Goal: Task Accomplishment & Management: Use online tool/utility

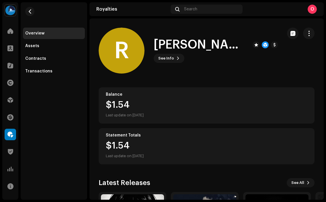
click at [313, 10] on div "O" at bounding box center [312, 9] width 9 height 9
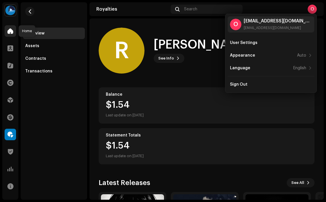
click at [10, 32] on span at bounding box center [10, 31] width 6 height 5
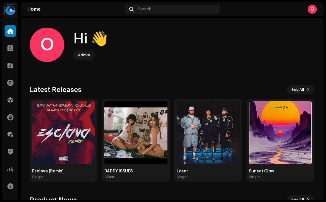
scroll to position [0, 0]
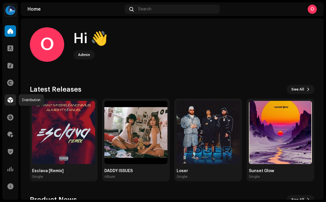
click at [13, 98] on span at bounding box center [10, 100] width 6 height 5
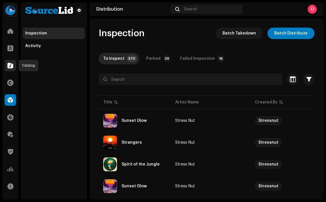
click at [11, 65] on span at bounding box center [10, 65] width 6 height 5
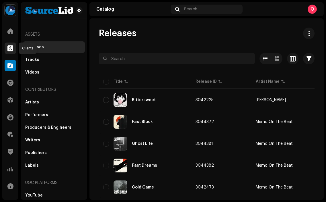
click at [9, 46] on span at bounding box center [10, 48] width 6 height 5
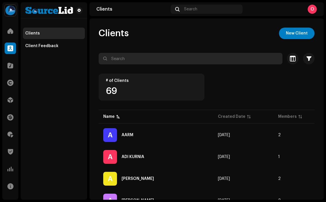
click at [128, 59] on input "text" at bounding box center [191, 58] width 184 height 11
type input "FRO"
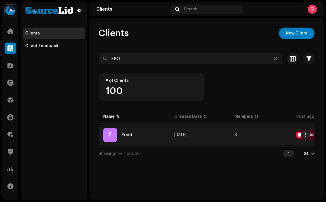
click at [135, 131] on div "F Fronti" at bounding box center [134, 135] width 62 height 14
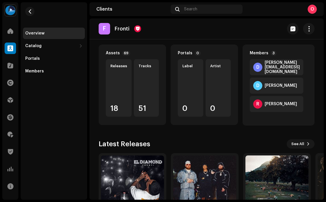
scroll to position [88, 0]
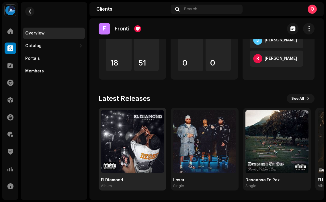
click at [139, 143] on img at bounding box center [132, 141] width 63 height 63
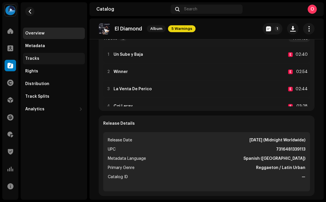
click at [53, 59] on div "Tracks" at bounding box center [53, 58] width 57 height 5
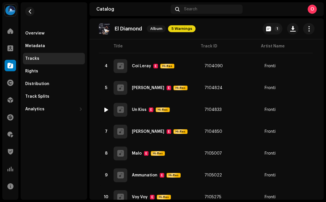
scroll to position [256, 0]
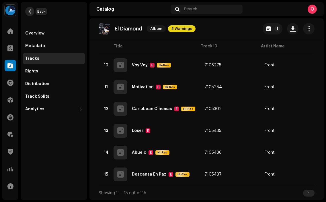
click at [31, 9] on span "button" at bounding box center [30, 11] width 4 height 5
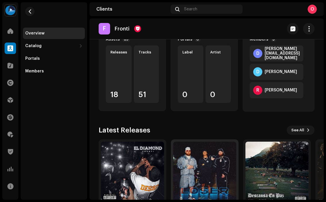
click at [199, 161] on img at bounding box center [204, 172] width 63 height 63
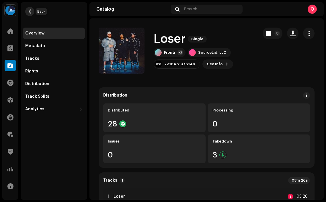
click at [30, 12] on span "button" at bounding box center [30, 11] width 4 height 5
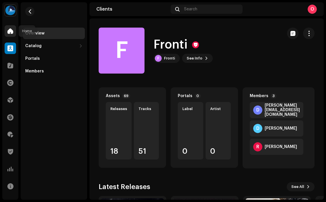
click at [10, 33] on span at bounding box center [10, 31] width 6 height 5
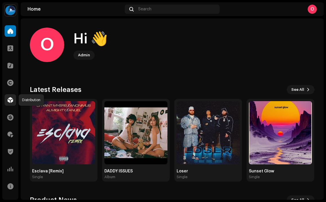
click at [15, 99] on div at bounding box center [10, 99] width 11 height 11
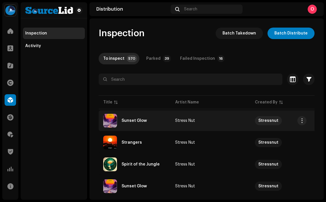
click at [134, 120] on div "Sunset Glow" at bounding box center [134, 121] width 25 height 4
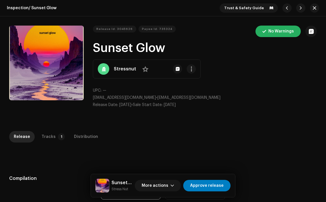
click at [44, 123] on div "Inspection / Sunset Glow Trust & Safety Guide Release Id: 3045626 Payee Id: 735…" at bounding box center [163, 101] width 326 height 202
click at [48, 133] on div "Tracks" at bounding box center [49, 136] width 14 height 11
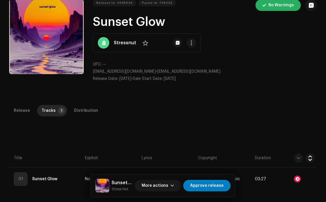
scroll to position [35, 0]
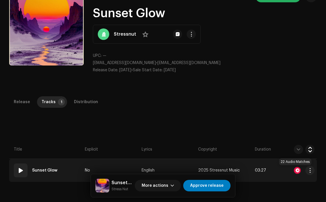
click at [296, 171] on div at bounding box center [297, 170] width 7 height 7
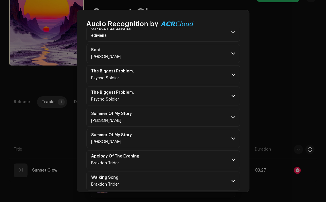
scroll to position [177, 0]
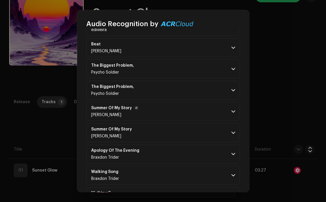
click at [142, 103] on p-accordion-header "Summer Of My Story [PERSON_NAME]" at bounding box center [163, 111] width 154 height 19
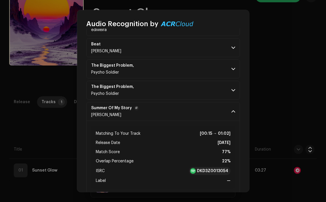
click at [154, 108] on p-accordion-header "Summer Of My Story [PERSON_NAME]" at bounding box center [163, 111] width 154 height 19
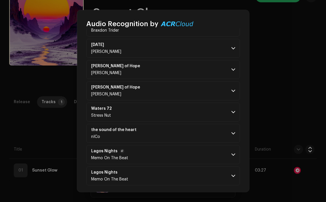
scroll to position [370, 0]
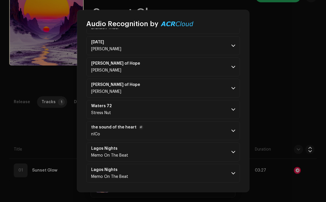
click at [138, 131] on div "the sound of the heart nICo" at bounding box center [117, 130] width 52 height 11
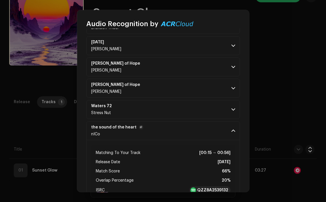
click at [125, 129] on strong "the sound of the heart" at bounding box center [113, 127] width 45 height 5
click at [125, 106] on p-accordion-header "Waters 72 Stress Nut" at bounding box center [163, 109] width 154 height 19
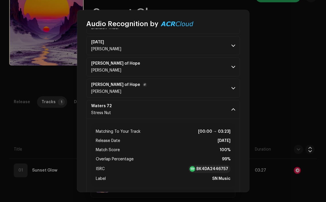
click at [134, 87] on p-accordion-header "[PERSON_NAME] of [PERSON_NAME]" at bounding box center [163, 88] width 154 height 19
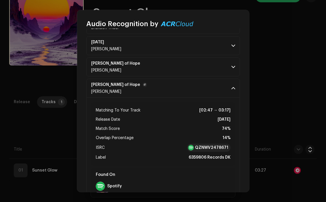
click at [134, 87] on p-accordion-header "[PERSON_NAME] of [PERSON_NAME]" at bounding box center [163, 88] width 154 height 19
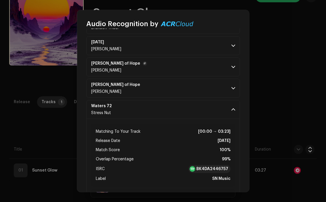
click at [143, 74] on p-accordion-header "[PERSON_NAME] of [PERSON_NAME]" at bounding box center [163, 66] width 154 height 19
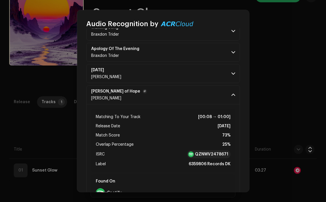
scroll to position [337, 0]
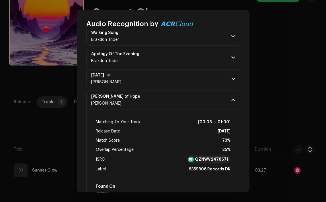
click at [142, 75] on p-accordion-header "[DATE] [PERSON_NAME]" at bounding box center [163, 78] width 154 height 19
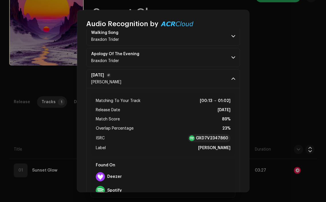
click at [142, 75] on p-accordion-header "[DATE] [PERSON_NAME]" at bounding box center [163, 78] width 154 height 19
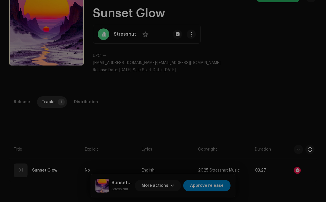
click at [49, 114] on div "Audio Recognition by Remix/Sample 22 All results require review/listening to av…" at bounding box center [163, 101] width 326 height 202
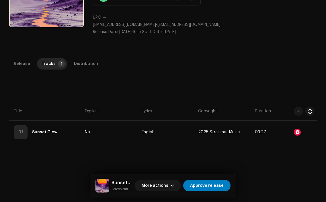
scroll to position [75, 0]
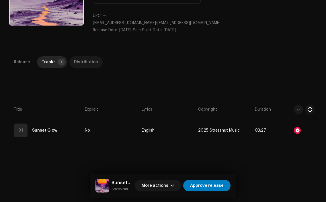
click at [88, 61] on div "Distribution" at bounding box center [86, 61] width 24 height 11
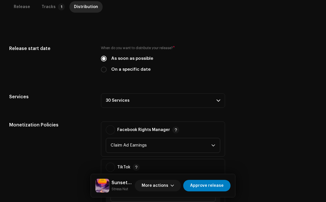
scroll to position [131, 0]
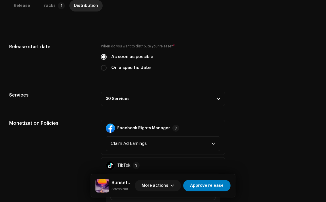
click at [183, 94] on p-accordion-header "30 Services" at bounding box center [163, 99] width 124 height 14
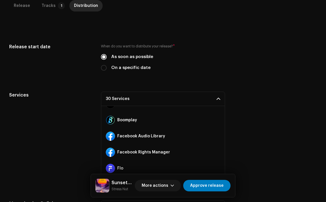
scroll to position [60, 0]
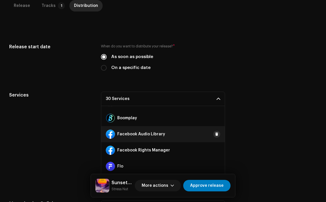
click at [215, 136] on span at bounding box center [216, 134] width 3 height 5
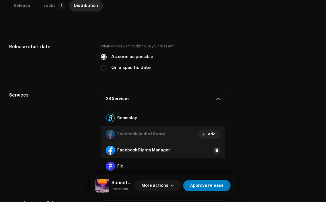
click at [215, 148] on span at bounding box center [216, 150] width 3 height 5
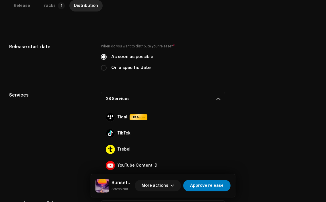
scroll to position [400, 0]
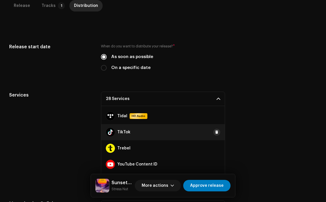
click at [215, 133] on span at bounding box center [216, 132] width 3 height 5
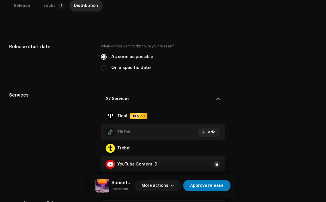
click at [215, 165] on span at bounding box center [216, 164] width 3 height 5
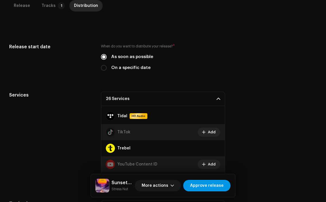
click at [213, 185] on span "Approve release" at bounding box center [207, 185] width 34 height 11
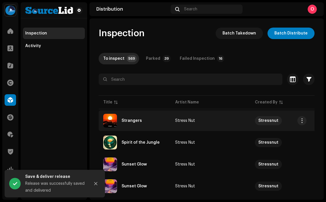
click at [134, 118] on div "Strangers" at bounding box center [134, 121] width 63 height 14
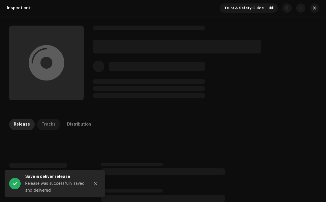
click at [44, 125] on div "Tracks" at bounding box center [49, 124] width 14 height 11
click at [97, 181] on button "Close" at bounding box center [95, 183] width 11 height 11
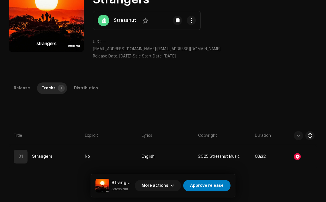
scroll to position [65, 0]
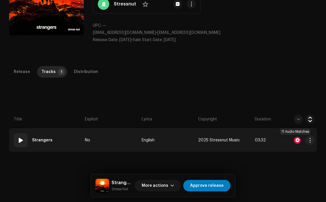
click at [294, 139] on div at bounding box center [297, 140] width 7 height 7
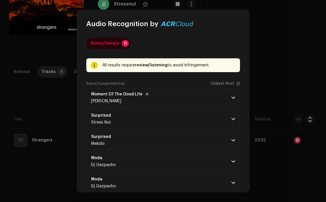
click at [165, 96] on p-accordion-header "Moment Of The Good Life [PERSON_NAME]" at bounding box center [163, 97] width 154 height 19
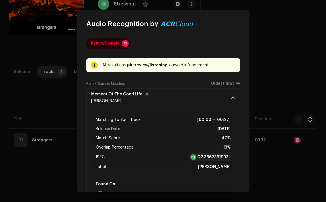
click at [165, 96] on p-accordion-header "Moment Of The Good Life [PERSON_NAME]" at bounding box center [163, 97] width 154 height 19
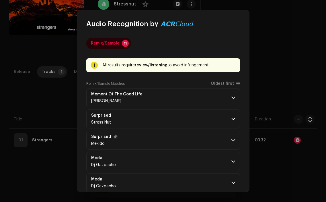
click at [166, 139] on p-accordion-header "Surprised Mekido" at bounding box center [163, 140] width 154 height 19
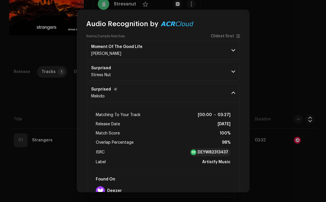
scroll to position [49, 0]
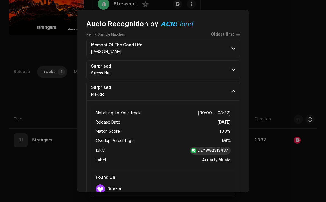
click at [202, 149] on strong "DEYW82313437" at bounding box center [213, 150] width 31 height 6
click at [185, 85] on p-accordion-header "Surprised Mekido" at bounding box center [163, 90] width 154 height 19
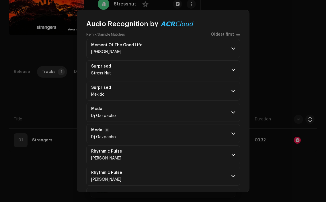
click at [164, 133] on p-accordion-header "Moda Dj Gazpacho" at bounding box center [163, 133] width 154 height 19
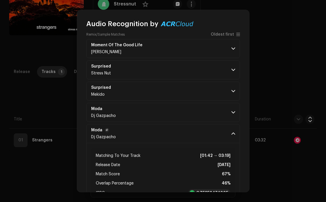
click at [164, 133] on p-accordion-header "Moda Dj Gazpacho" at bounding box center [163, 133] width 154 height 19
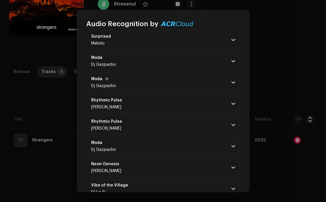
scroll to position [137, 0]
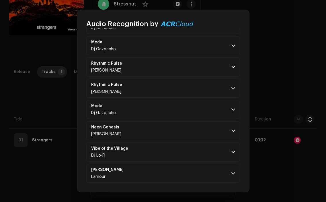
click at [149, 163] on p-accordion "Moment Of The Good Life [PERSON_NAME] Matching To Your Track [00:00 → 00:27] Re…" at bounding box center [163, 66] width 154 height 231
click at [150, 169] on p-accordion-header "[PERSON_NAME]" at bounding box center [163, 173] width 154 height 19
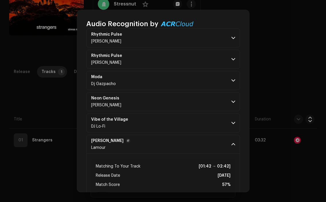
click at [209, 141] on p-accordion-header "[PERSON_NAME]" at bounding box center [163, 144] width 154 height 19
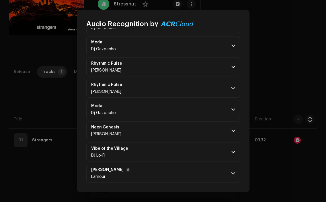
scroll to position [137, 0]
click at [188, 110] on p-accordion-header "Moda Dj Gazpacho" at bounding box center [163, 109] width 154 height 19
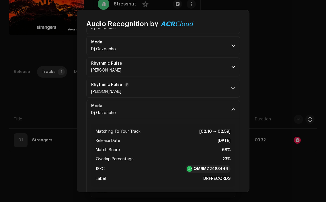
click at [185, 88] on p-accordion-header "Rhythmic Pulse StellarNova" at bounding box center [163, 88] width 154 height 19
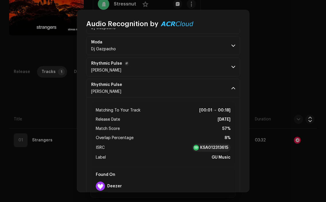
click at [183, 66] on p-accordion-header "Rhythmic Pulse StellarNova" at bounding box center [163, 66] width 154 height 19
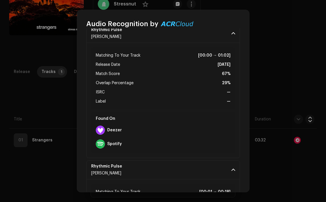
scroll to position [171, 0]
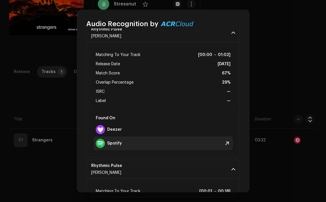
click at [118, 143] on strong "Spotify" at bounding box center [114, 143] width 15 height 5
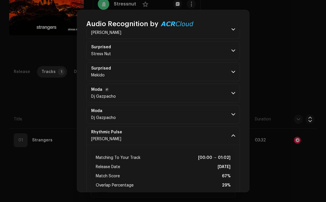
scroll to position [0, 0]
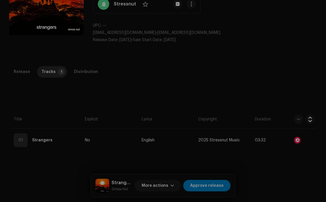
click at [58, 91] on div "Audio Recognition by Remix/Sample 11 All results require review/listening to av…" at bounding box center [163, 101] width 326 height 202
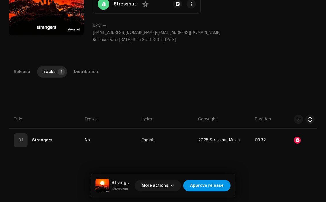
click at [203, 182] on span "Approve release" at bounding box center [207, 185] width 34 height 11
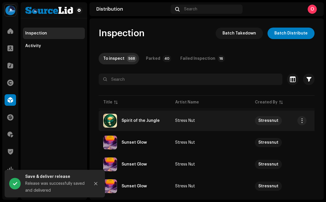
click at [137, 119] on div "Spirit of the Jungle" at bounding box center [141, 121] width 38 height 4
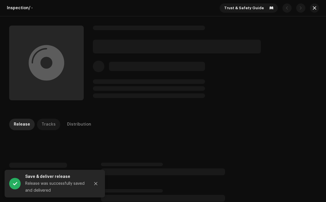
click at [54, 122] on p-tab "Tracks" at bounding box center [48, 124] width 23 height 11
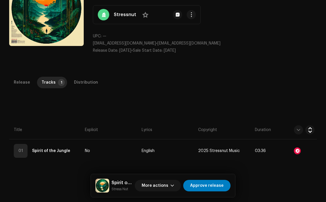
scroll to position [55, 0]
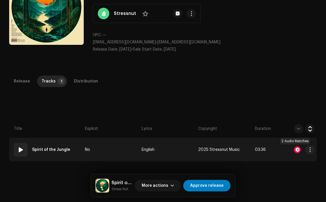
click at [294, 149] on div at bounding box center [297, 149] width 7 height 7
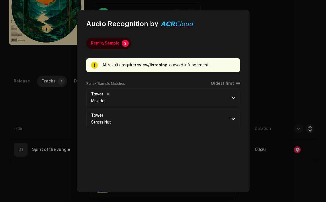
click at [173, 100] on p-accordion-header "Tower Mekido" at bounding box center [163, 97] width 154 height 19
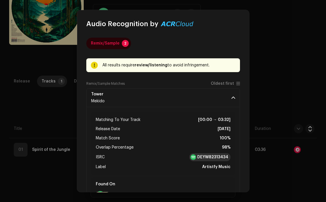
click at [215, 158] on strong "DEYW82313434" at bounding box center [212, 157] width 31 height 6
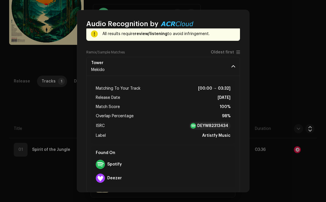
scroll to position [33, 0]
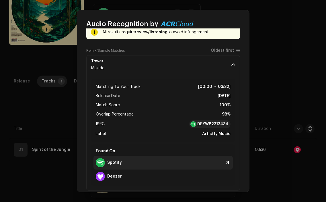
click at [224, 162] on span at bounding box center [227, 162] width 7 height 7
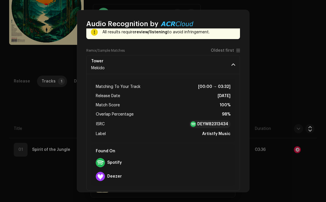
scroll to position [62, 0]
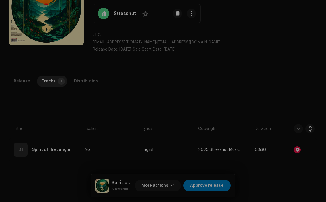
click at [20, 115] on div "Audio Recognition by Remix/Sample 2 All results require review/listening to avo…" at bounding box center [163, 101] width 326 height 202
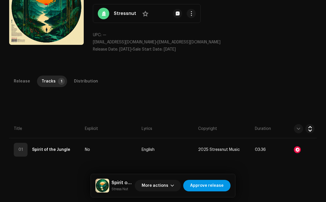
click at [214, 187] on span "Approve release" at bounding box center [207, 185] width 34 height 11
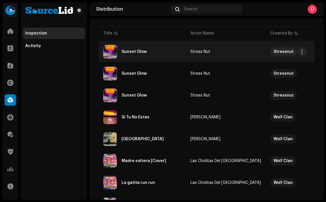
scroll to position [70, 0]
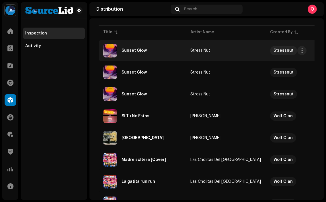
click at [135, 50] on div "Sunset Glow" at bounding box center [134, 50] width 25 height 4
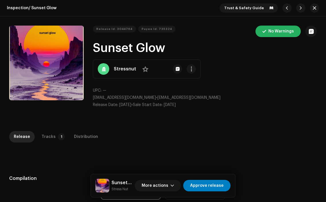
click at [48, 125] on div "Inspection / Sunset Glow Trust & Safety Guide Release Id: 3044764 Payee Id: 735…" at bounding box center [163, 101] width 326 height 202
click at [50, 139] on div "Tracks" at bounding box center [49, 136] width 14 height 11
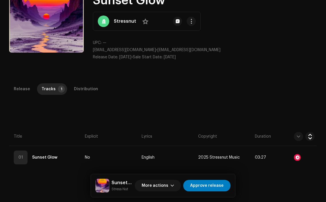
scroll to position [70, 0]
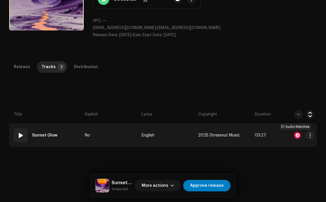
click at [294, 135] on div at bounding box center [297, 135] width 7 height 7
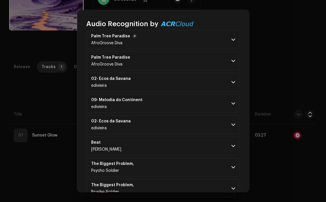
scroll to position [59, 0]
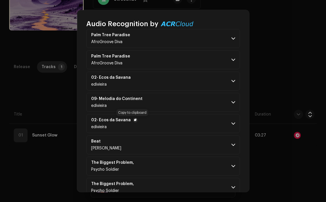
click at [134, 122] on span "button" at bounding box center [135, 120] width 2 height 5
click at [162, 122] on p-accordion-header "02- Ecos da Savana edivieira" at bounding box center [163, 123] width 154 height 19
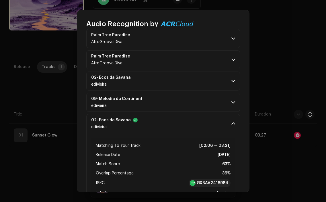
click at [162, 122] on p-accordion-header "02- Ecos da Savana edivieira" at bounding box center [163, 123] width 154 height 19
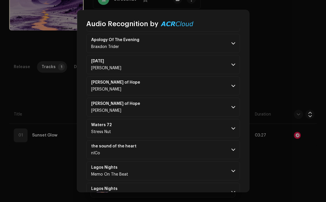
scroll to position [349, 0]
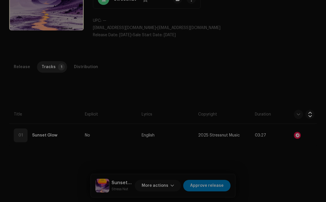
click at [59, 97] on div "Audio Recognition by Remix/Sample 21 All results require review/listening to av…" at bounding box center [163, 101] width 326 height 202
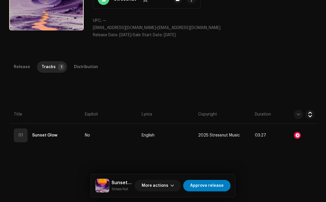
scroll to position [1570, 0]
click at [220, 182] on span "Approve release" at bounding box center [207, 185] width 34 height 11
